Goal: Task Accomplishment & Management: Use online tool/utility

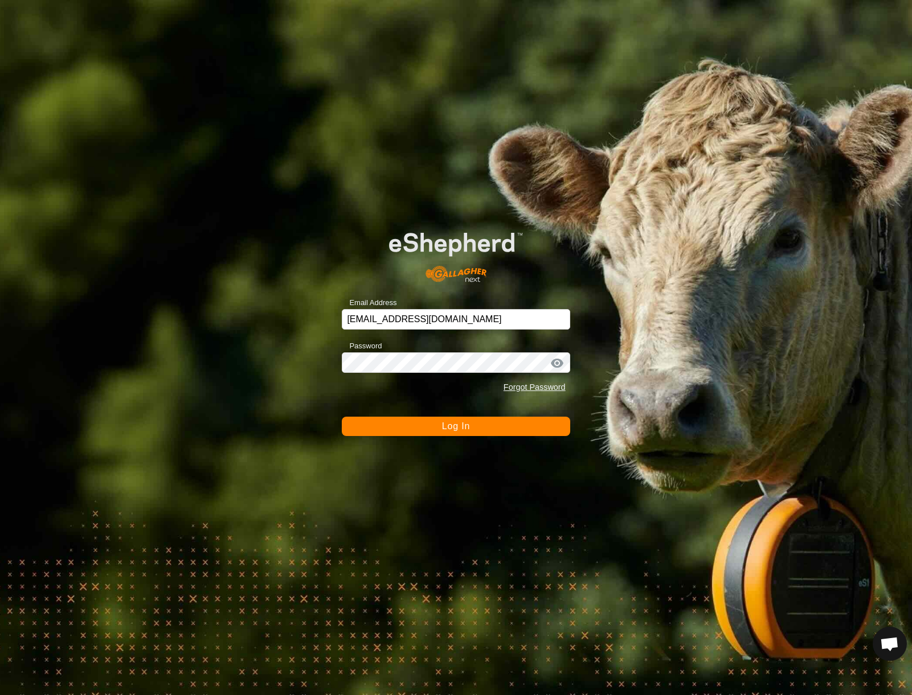
click at [506, 429] on button "Log In" at bounding box center [456, 426] width 228 height 19
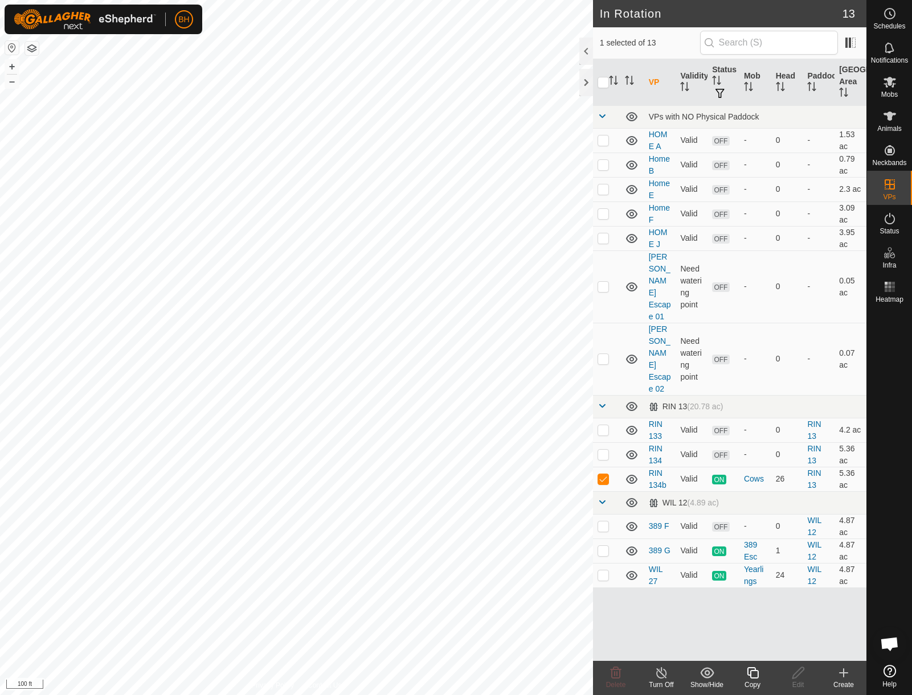
click at [753, 679] on icon at bounding box center [752, 672] width 11 height 11
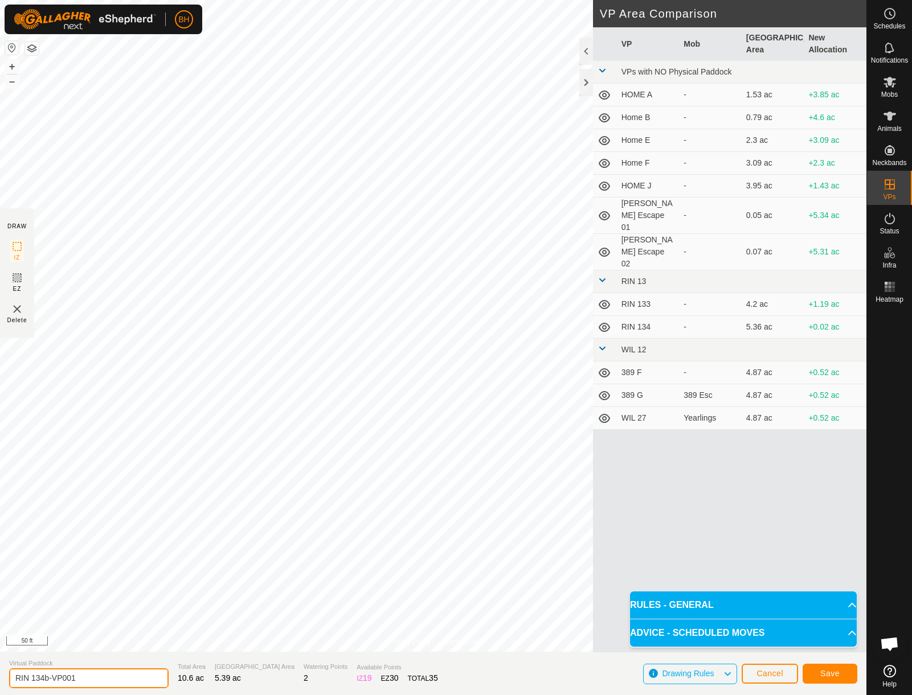
drag, startPoint x: 47, startPoint y: 682, endPoint x: 150, endPoint y: 690, distance: 102.8
click at [150, 690] on section "Virtual Paddock RIN 134b-VP001 Total Area 10.6 ac Grazing Area 5.39 ac Watering…" at bounding box center [433, 673] width 866 height 43
type input "RIN 135"
click at [834, 669] on span "Save" at bounding box center [829, 673] width 19 height 9
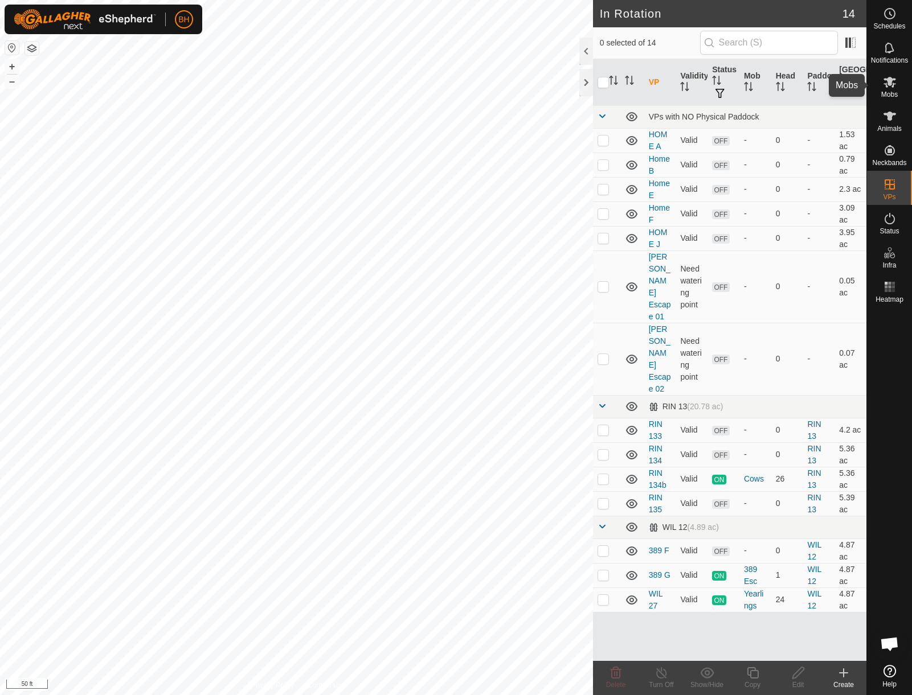
click at [885, 87] on icon at bounding box center [890, 82] width 14 height 14
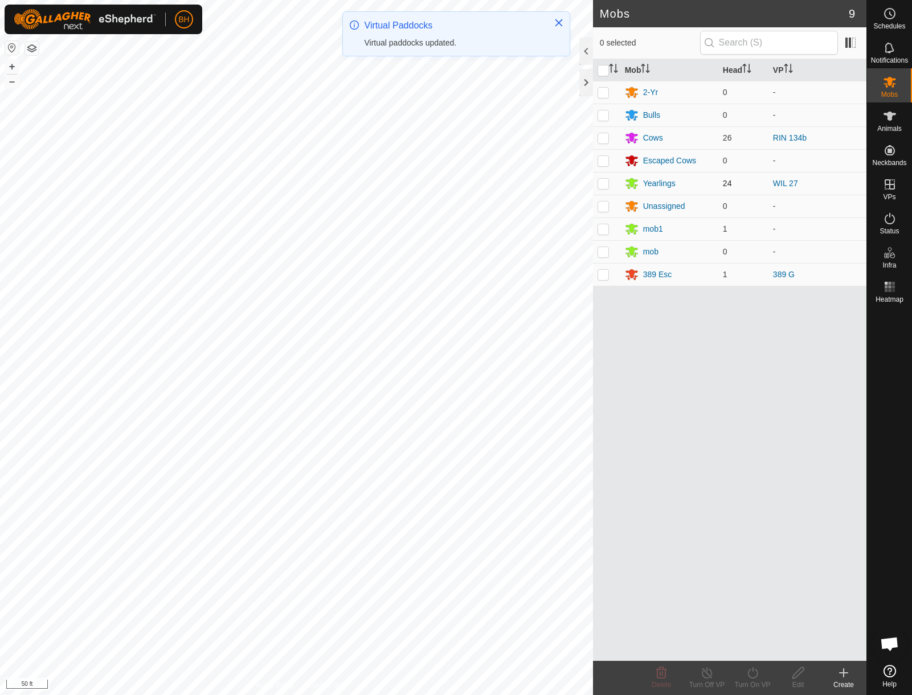
click at [608, 182] on p-checkbox at bounding box center [602, 183] width 11 height 9
checkbox input "true"
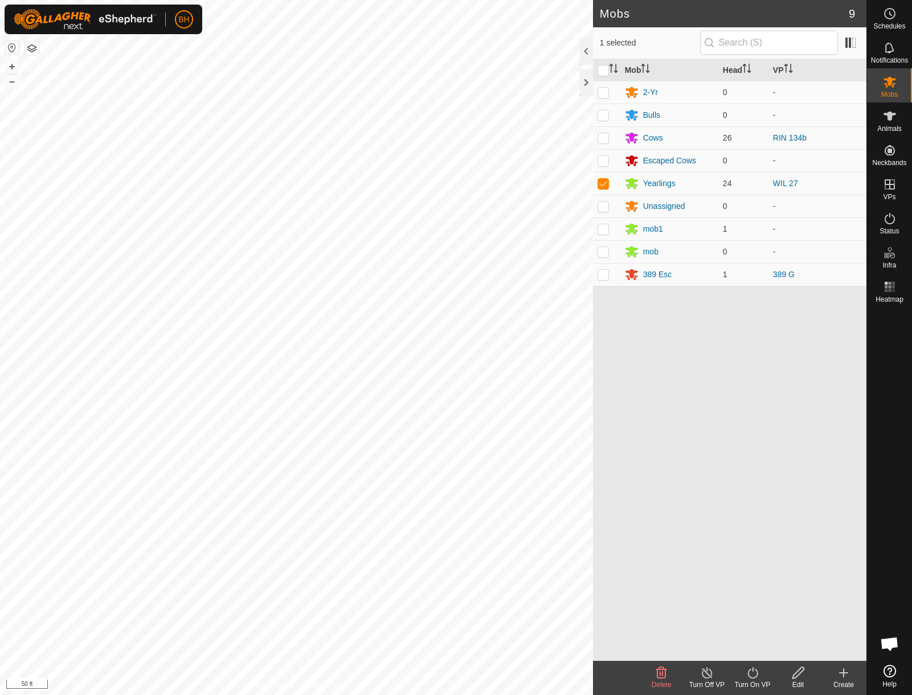
click at [752, 679] on icon at bounding box center [752, 673] width 14 height 14
click at [774, 657] on link "Now" at bounding box center [786, 648] width 113 height 23
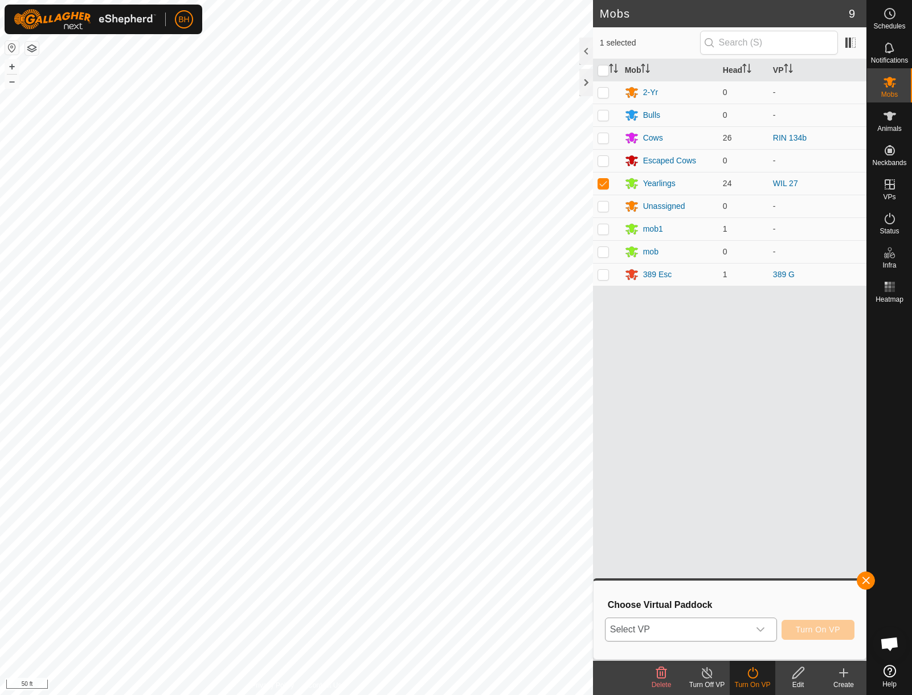
click at [733, 631] on span "Select VP" at bounding box center [676, 629] width 143 height 23
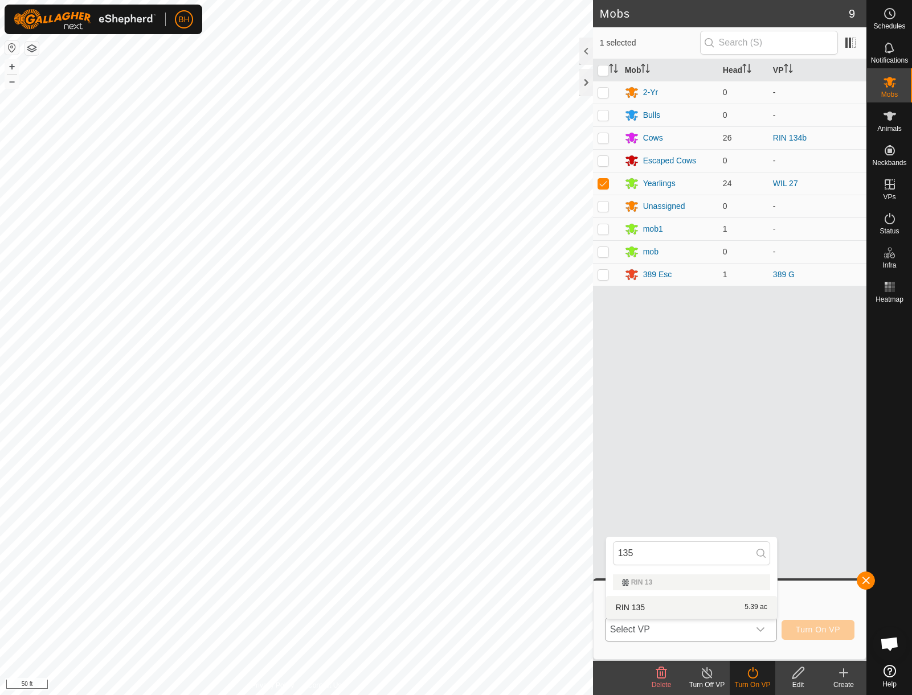
type input "135"
click at [660, 610] on li "RIN 135 5.39 ac" at bounding box center [691, 607] width 171 height 23
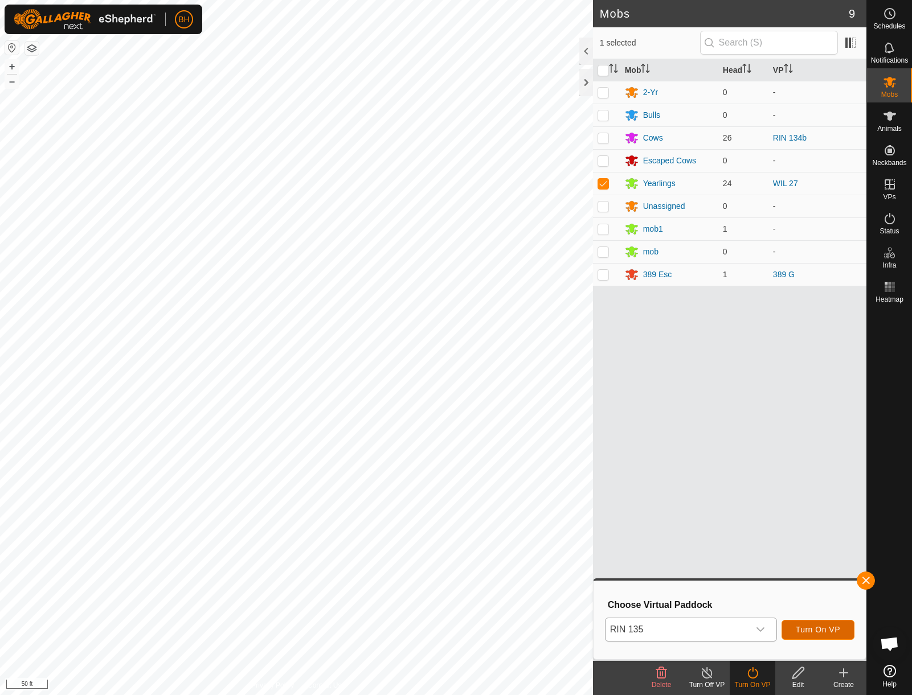
click at [843, 630] on button "Turn On VP" at bounding box center [817, 630] width 73 height 20
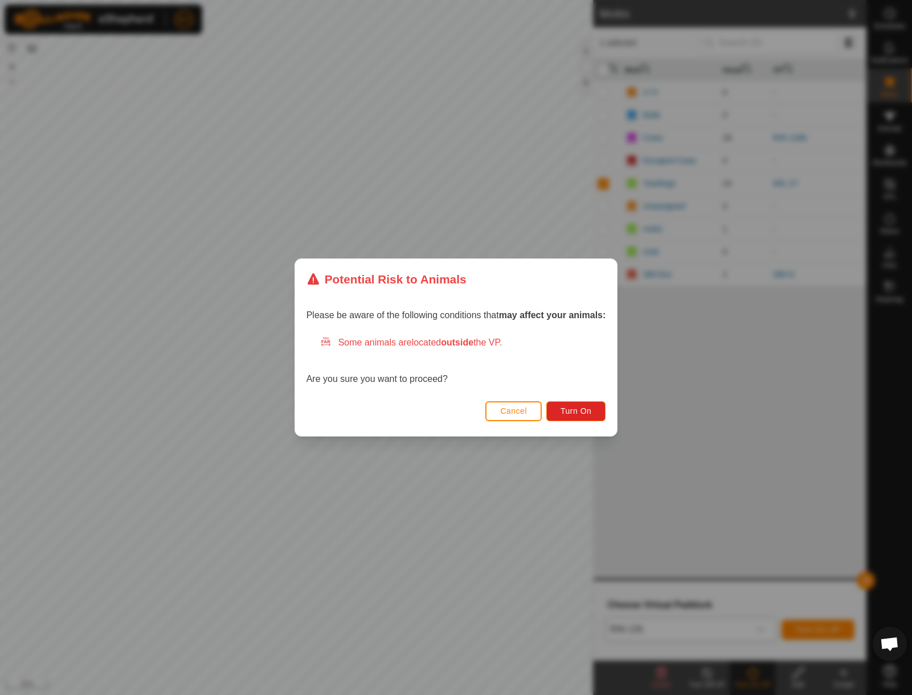
click at [519, 412] on span "Cancel" at bounding box center [513, 411] width 27 height 9
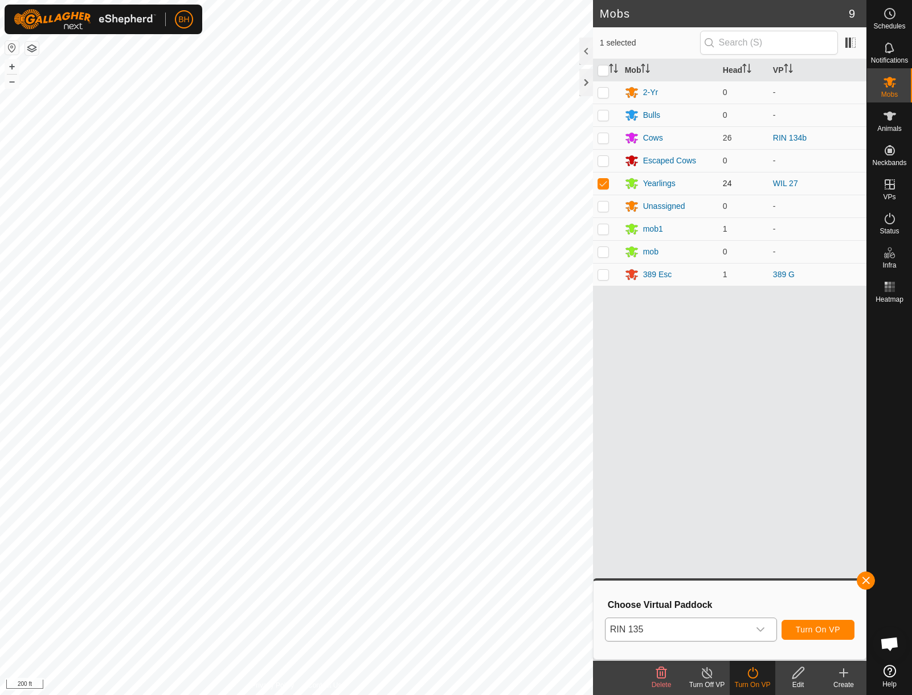
click at [598, 182] on p-checkbox at bounding box center [602, 183] width 11 height 9
checkbox input "false"
click at [605, 136] on p-checkbox at bounding box center [602, 137] width 11 height 9
checkbox input "true"
click at [704, 626] on span "Select VP" at bounding box center [676, 629] width 143 height 23
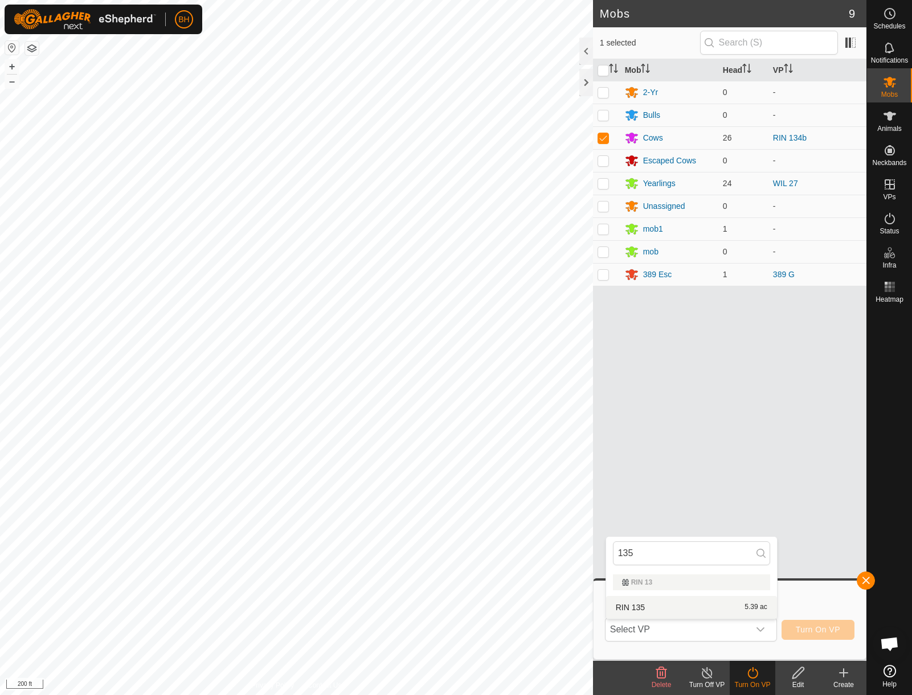
type input "135"
click at [705, 608] on li "RIN 135 5.39 ac" at bounding box center [691, 607] width 171 height 23
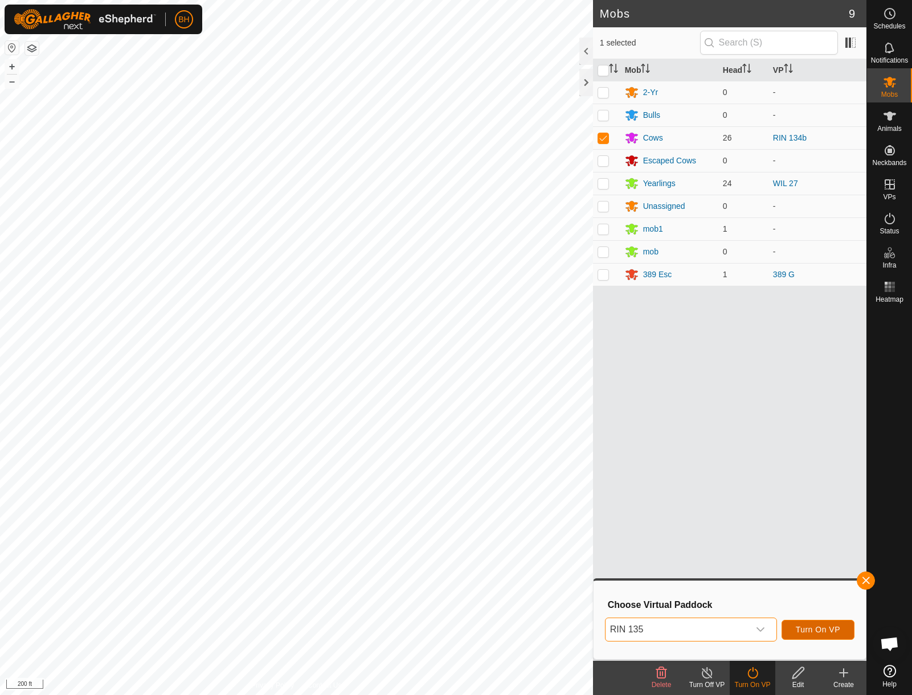
click at [833, 634] on span "Turn On VP" at bounding box center [817, 629] width 44 height 9
